Goal: Task Accomplishment & Management: Manage account settings

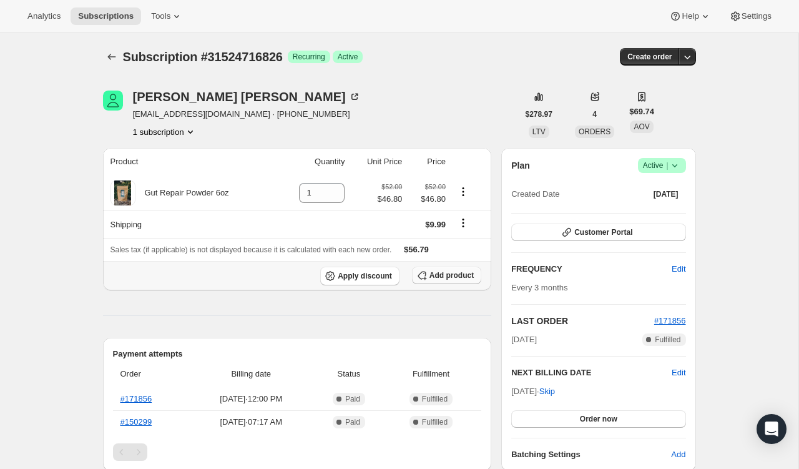
click at [446, 273] on span "Add product" at bounding box center [452, 275] width 44 height 10
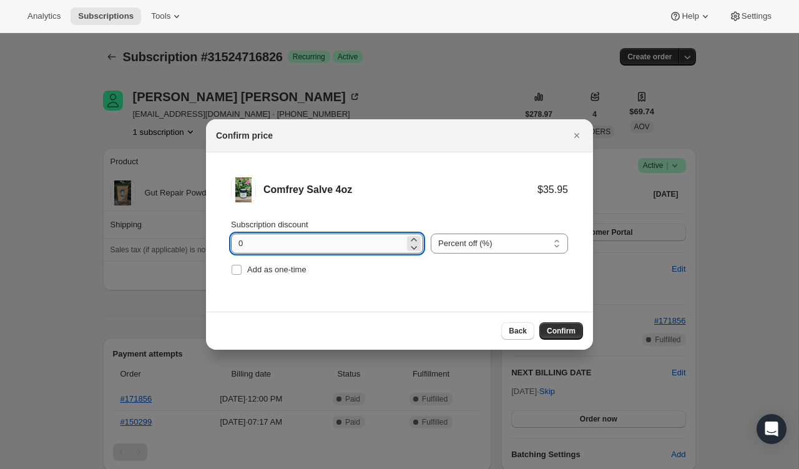
click at [329, 244] on input "0" at bounding box center [318, 244] width 174 height 20
type input "10"
click at [511, 247] on select "Percent off (%) Amount off ($)" at bounding box center [499, 244] width 137 height 20
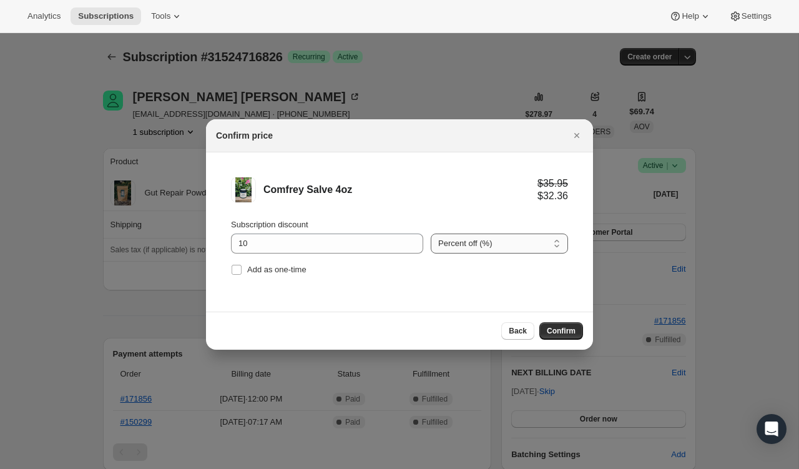
click at [431, 234] on select "Percent off (%) Amount off ($)" at bounding box center [499, 244] width 137 height 20
click at [555, 328] on span "Confirm" at bounding box center [561, 331] width 29 height 10
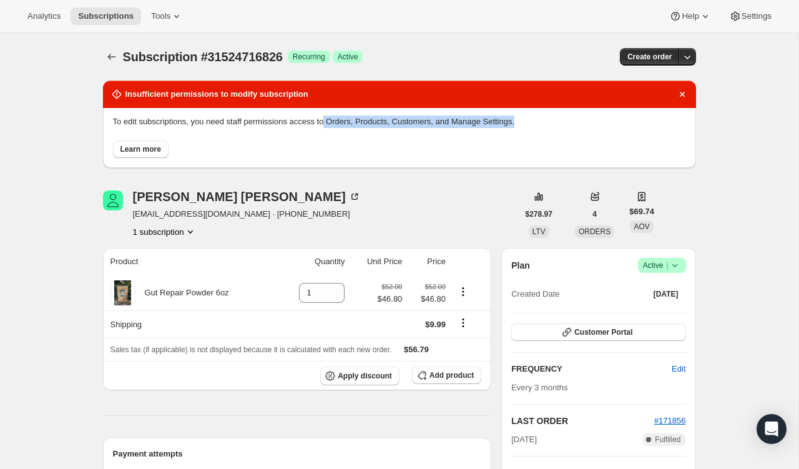
drag, startPoint x: 337, startPoint y: 124, endPoint x: 550, endPoint y: 119, distance: 213.0
click at [550, 120] on p "To edit subscriptions, you need staff permissions access to Orders, Products, C…" at bounding box center [399, 122] width 573 height 12
click at [142, 150] on span "Learn more" at bounding box center [141, 149] width 41 height 10
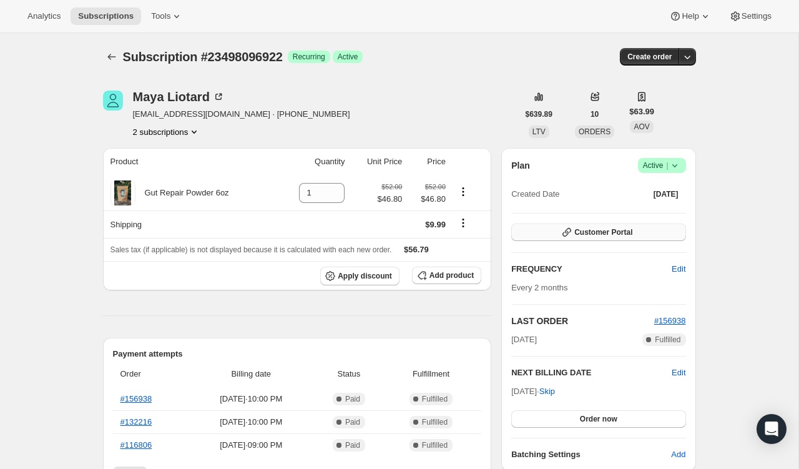
click at [586, 230] on span "Customer Portal" at bounding box center [604, 232] width 58 height 10
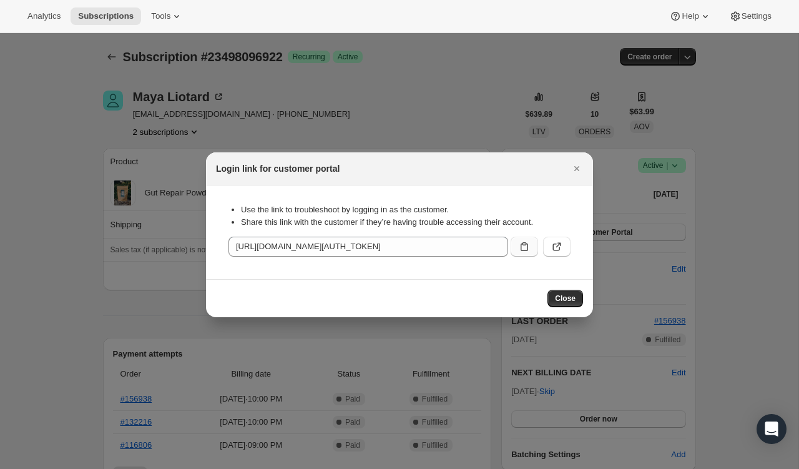
click at [528, 245] on icon ":rc0:" at bounding box center [524, 246] width 12 height 12
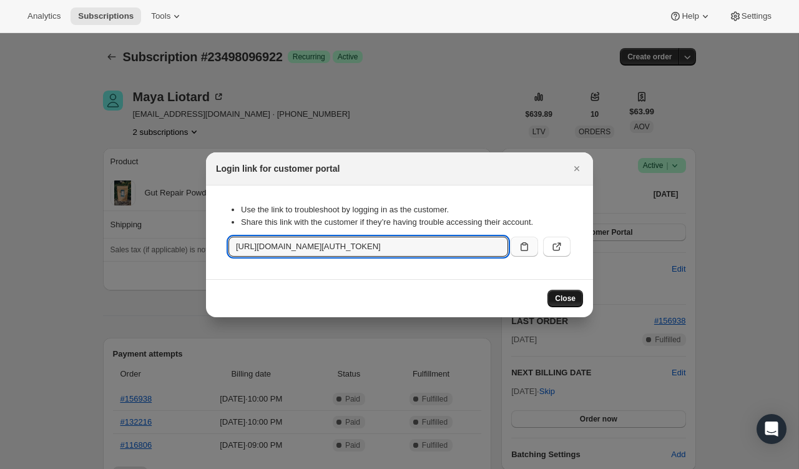
click at [561, 302] on span "Close" at bounding box center [565, 299] width 21 height 10
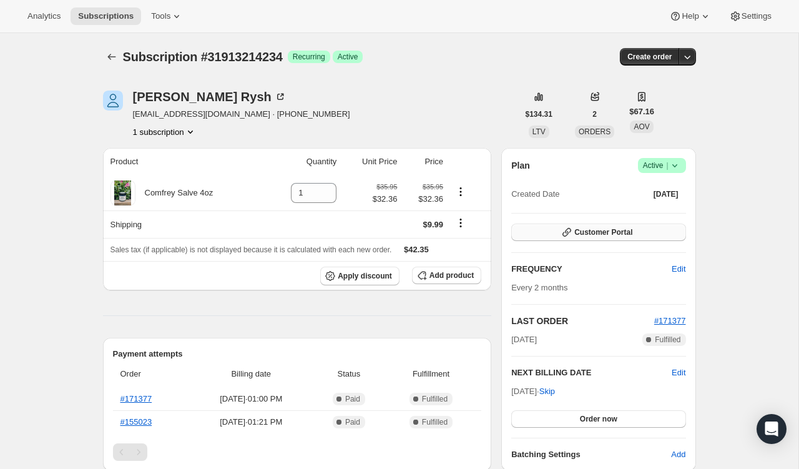
click at [555, 240] on button "Customer Portal" at bounding box center [598, 232] width 174 height 17
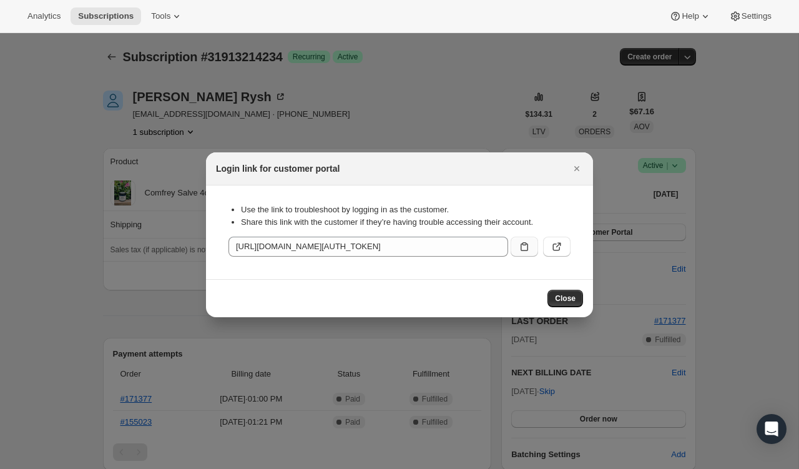
click at [521, 250] on icon ":rc0:" at bounding box center [524, 246] width 7 height 9
click at [525, 242] on icon ":rc0:" at bounding box center [524, 246] width 12 height 12
